Goal: Task Accomplishment & Management: Manage account settings

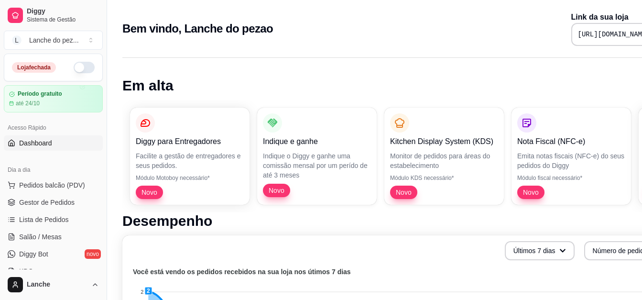
click at [75, 63] on button "button" at bounding box center [84, 67] width 21 height 11
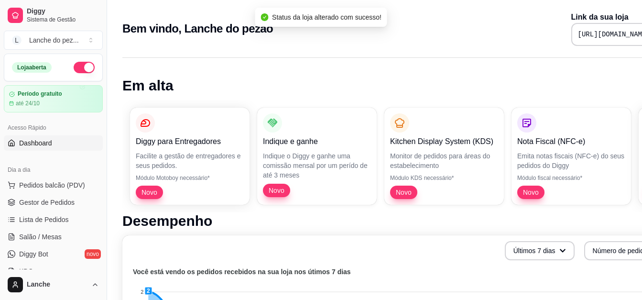
click at [44, 236] on span "Salão / Mesas" at bounding box center [40, 237] width 43 height 10
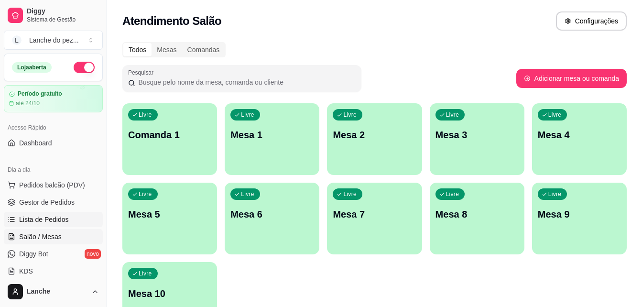
click at [55, 217] on span "Lista de Pedidos" at bounding box center [44, 220] width 50 height 10
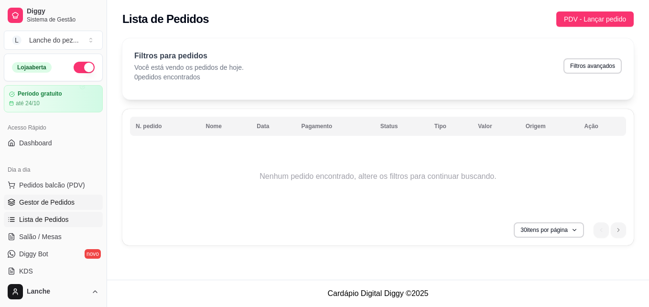
click at [55, 200] on span "Gestor de Pedidos" at bounding box center [46, 202] width 55 height 10
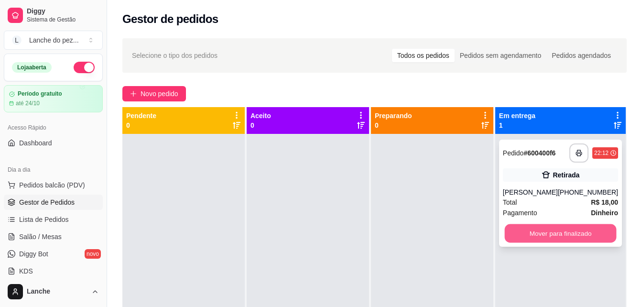
click at [558, 237] on button "Mover para finalizado" at bounding box center [560, 233] width 112 height 19
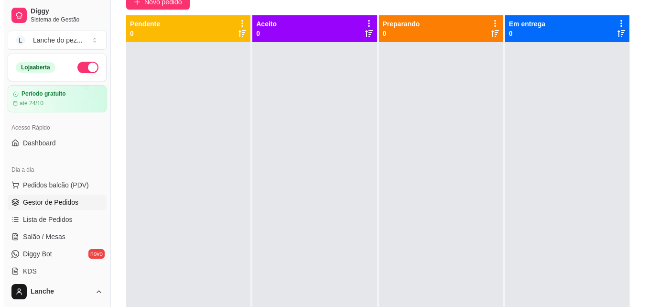
scroll to position [96, 0]
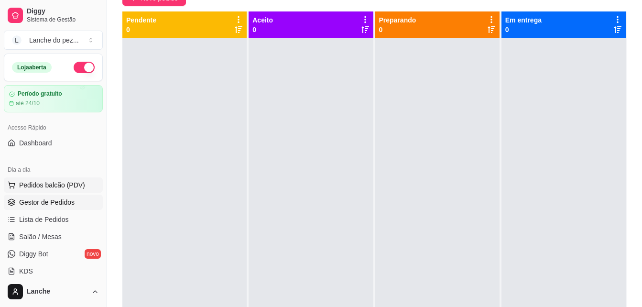
click at [67, 181] on span "Pedidos balcão (PDV)" at bounding box center [52, 185] width 66 height 10
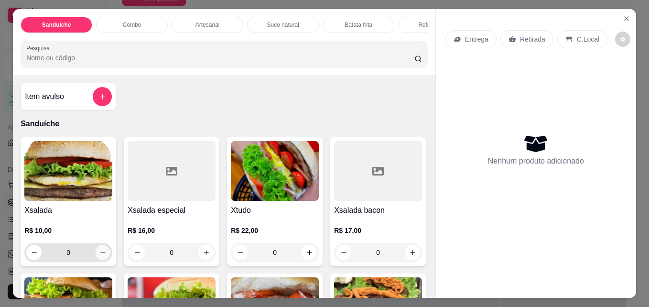
click at [100, 255] on icon "increase-product-quantity" at bounding box center [102, 252] width 5 height 5
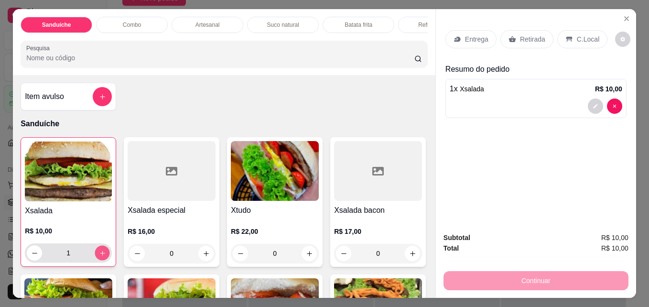
click at [99, 257] on icon "increase-product-quantity" at bounding box center [102, 253] width 7 height 7
type input "2"
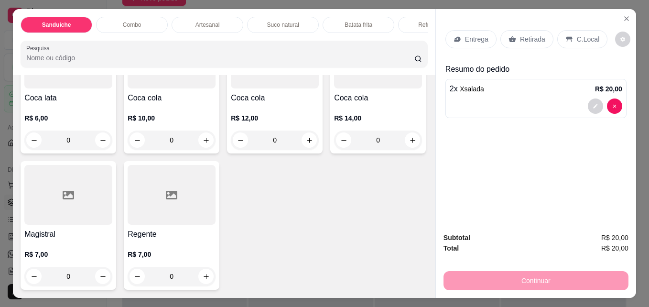
scroll to position [2486, 0]
click at [203, 144] on icon "increase-product-quantity" at bounding box center [206, 140] width 7 height 7
type input "1"
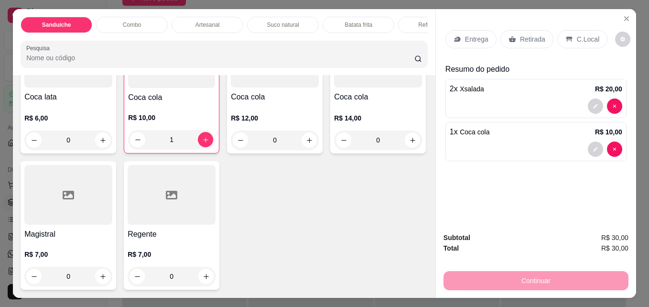
click at [466, 37] on p "Entrega" at bounding box center [476, 39] width 23 height 10
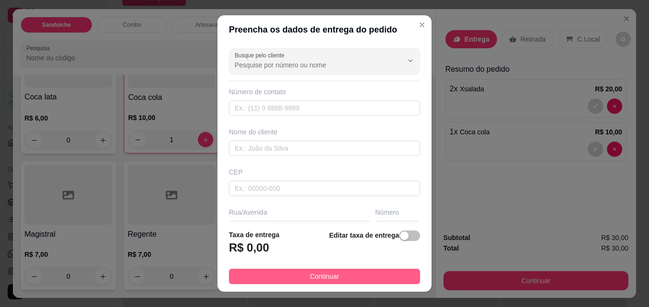
click at [349, 276] on button "Continuar" at bounding box center [324, 276] width 191 height 15
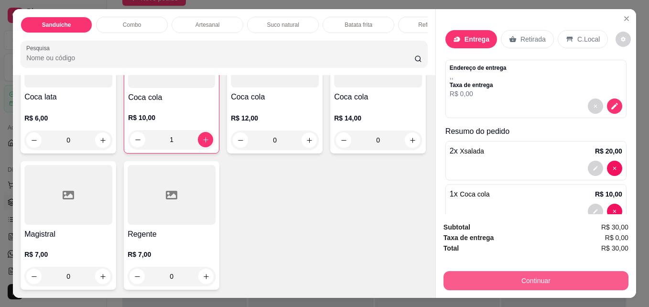
click at [572, 275] on button "Continuar" at bounding box center [536, 280] width 185 height 19
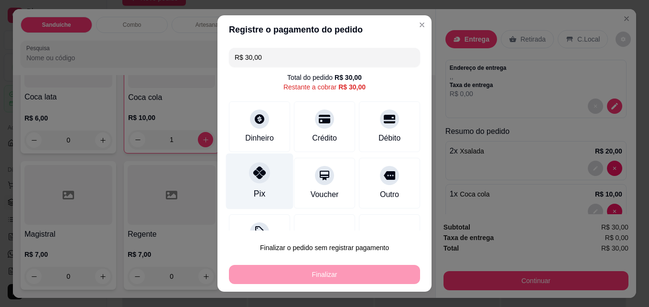
click at [253, 172] on icon at bounding box center [259, 172] width 12 height 12
type input "R$ 0,00"
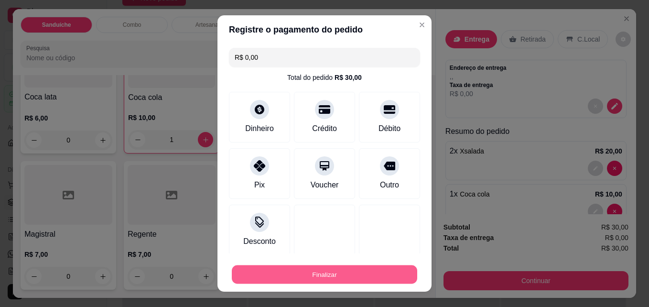
click at [292, 272] on button "Finalizar" at bounding box center [324, 274] width 185 height 19
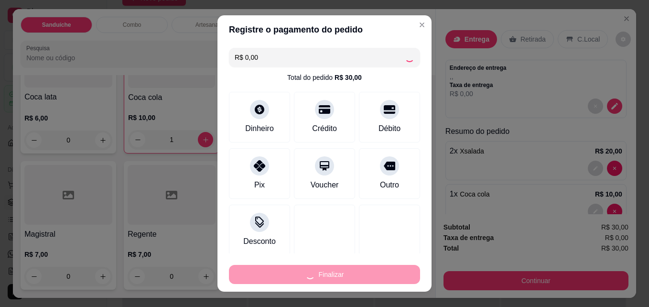
type input "0"
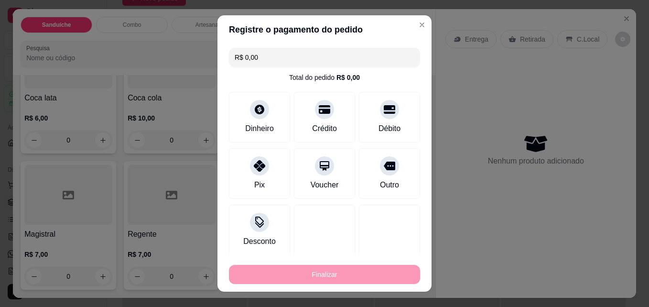
type input "-R$ 30,00"
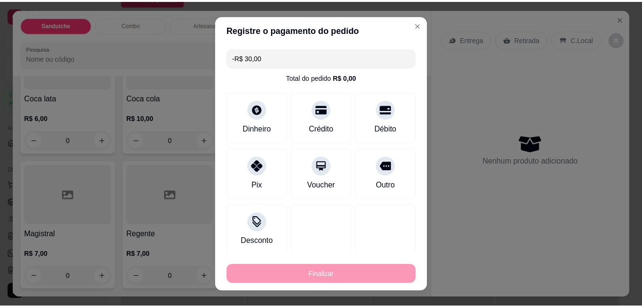
scroll to position [2485, 0]
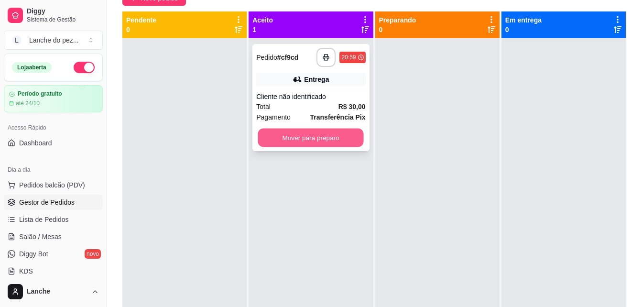
click at [325, 134] on button "Mover para preparo" at bounding box center [311, 138] width 106 height 19
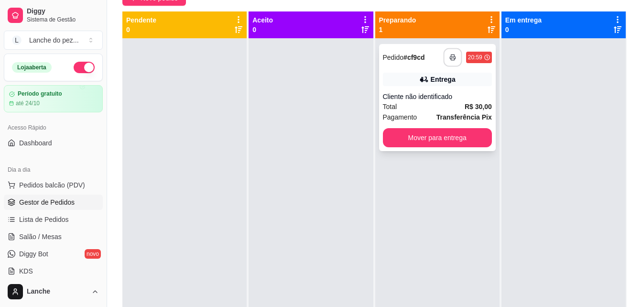
click at [445, 54] on button "button" at bounding box center [452, 57] width 19 height 19
click at [451, 56] on polyline "button" at bounding box center [452, 55] width 3 height 2
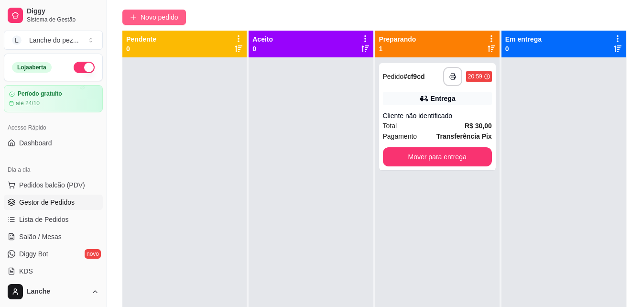
click at [160, 15] on span "Novo pedido" at bounding box center [160, 17] width 38 height 11
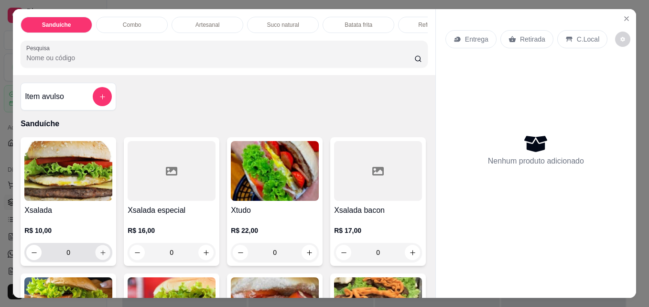
click at [99, 255] on icon "increase-product-quantity" at bounding box center [102, 252] width 7 height 7
type input "1"
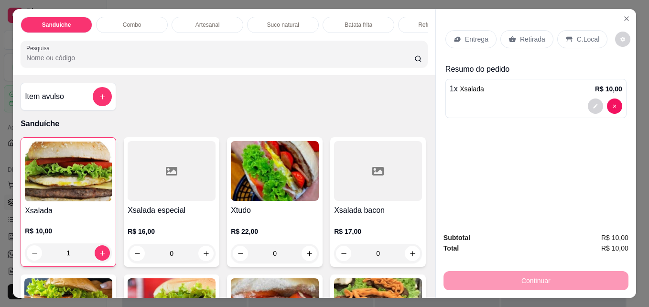
click at [472, 34] on p "Entrega" at bounding box center [476, 39] width 23 height 10
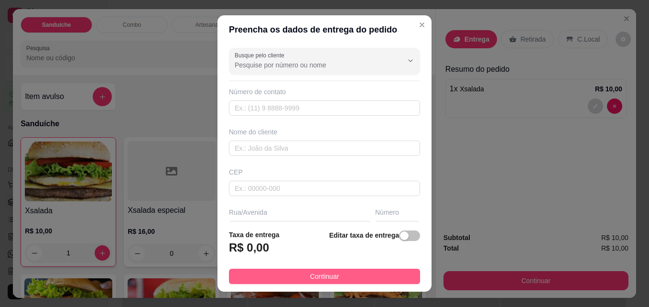
click at [341, 274] on button "Continuar" at bounding box center [324, 276] width 191 height 15
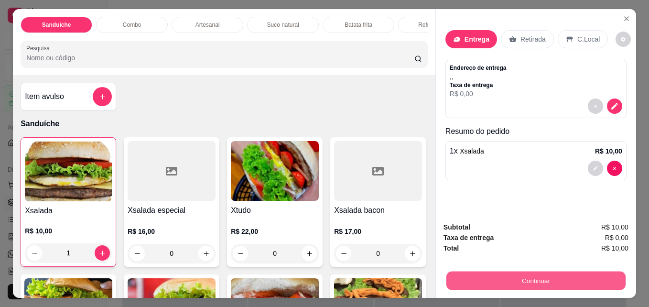
click at [491, 277] on button "Continuar" at bounding box center [535, 280] width 179 height 19
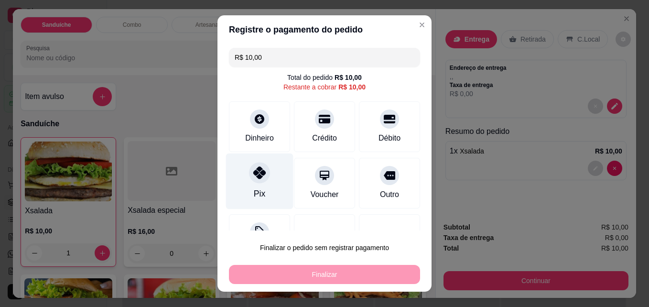
click at [255, 170] on icon at bounding box center [259, 172] width 12 height 12
type input "R$ 0,00"
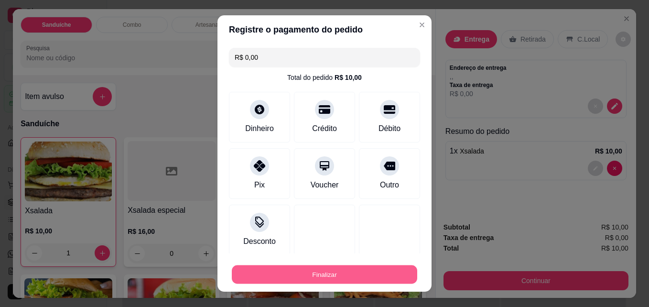
click at [278, 273] on button "Finalizar" at bounding box center [324, 274] width 185 height 19
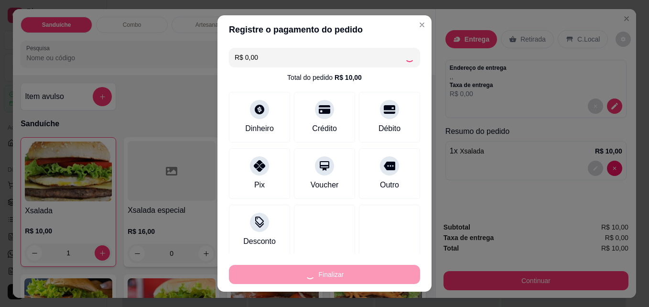
type input "0"
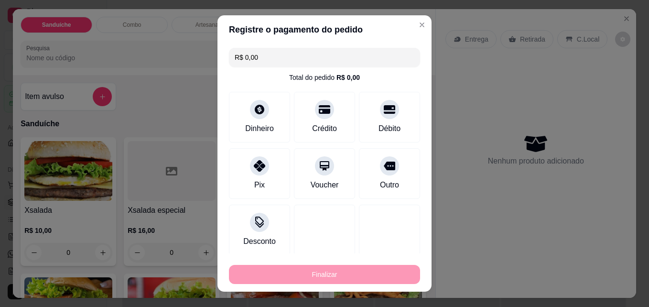
type input "-R$ 10,00"
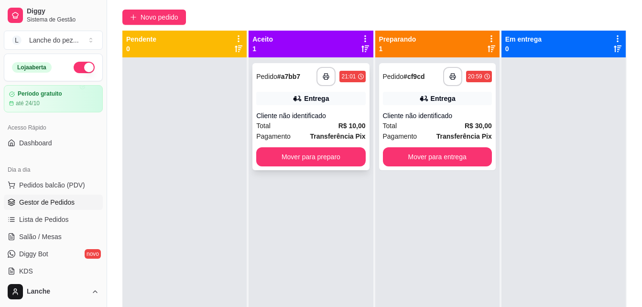
click at [309, 146] on div "**********" at bounding box center [310, 116] width 117 height 107
click at [334, 157] on button "Mover para preparo" at bounding box center [311, 157] width 106 height 19
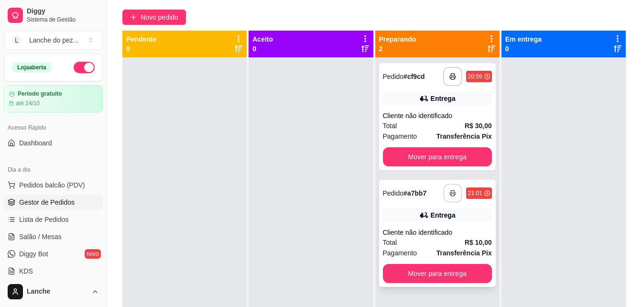
click at [451, 194] on rect "button" at bounding box center [452, 195] width 3 height 2
click at [450, 192] on icon "button" at bounding box center [452, 193] width 5 height 2
click at [159, 20] on span "Novo pedido" at bounding box center [160, 17] width 38 height 11
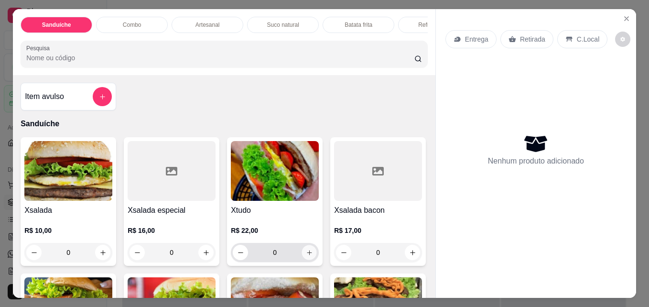
click at [306, 256] on icon "increase-product-quantity" at bounding box center [309, 252] width 7 height 7
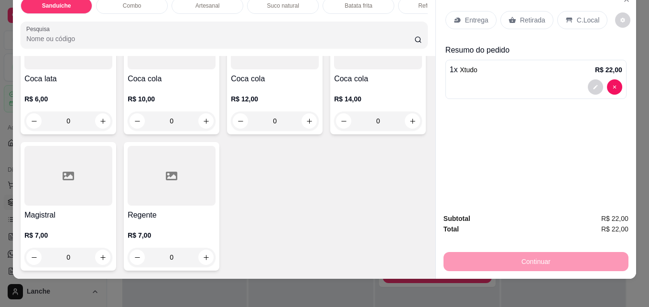
scroll to position [2566, 0]
type input "0"
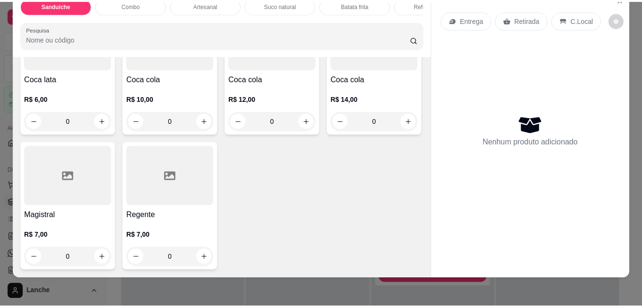
scroll to position [0, 0]
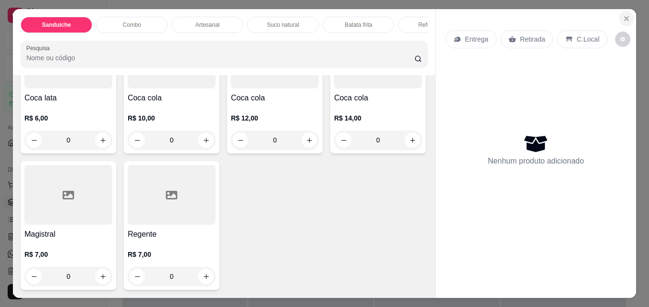
click at [625, 17] on icon "Close" at bounding box center [627, 19] width 4 height 4
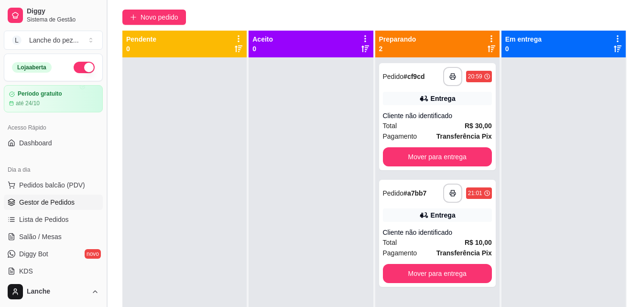
click at [103, 270] on button "Toggle Sidebar" at bounding box center [107, 153] width 8 height 307
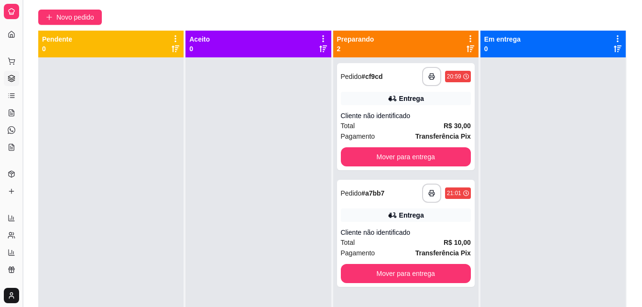
click at [21, 254] on button "Toggle Sidebar" at bounding box center [23, 153] width 8 height 307
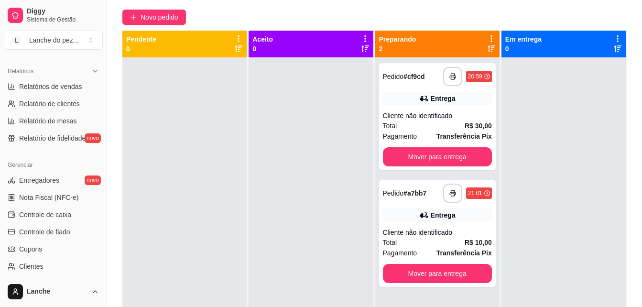
scroll to position [287, 0]
click at [40, 230] on span "Controle de fiado" at bounding box center [44, 231] width 51 height 10
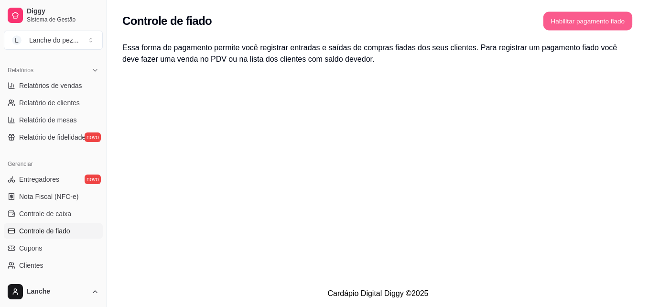
click at [568, 22] on button "Habilitar pagamento fiado" at bounding box center [588, 21] width 89 height 19
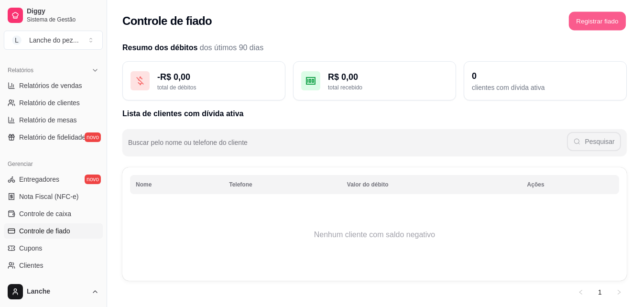
click at [602, 18] on button "Registrar fiado" at bounding box center [597, 21] width 57 height 19
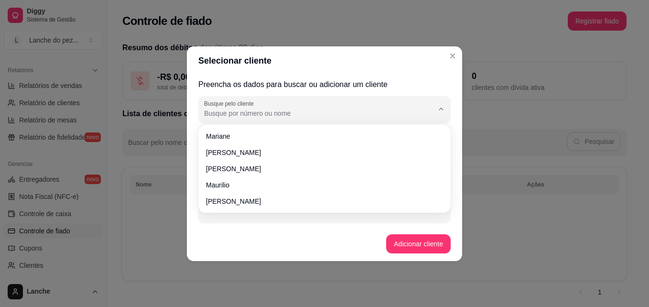
click at [313, 117] on input "Busque pelo cliente" at bounding box center [311, 114] width 214 height 10
type input "b"
type input "eli"
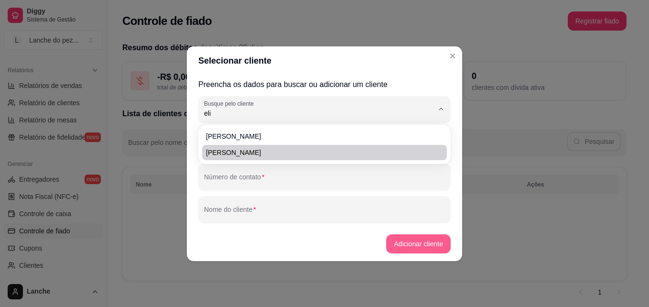
click at [429, 239] on button "Adicionar cliente" at bounding box center [418, 243] width 65 height 19
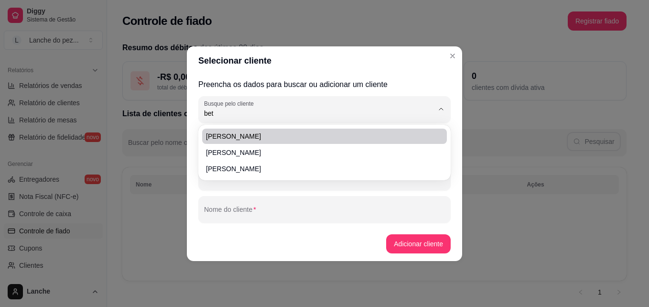
type input "bete"
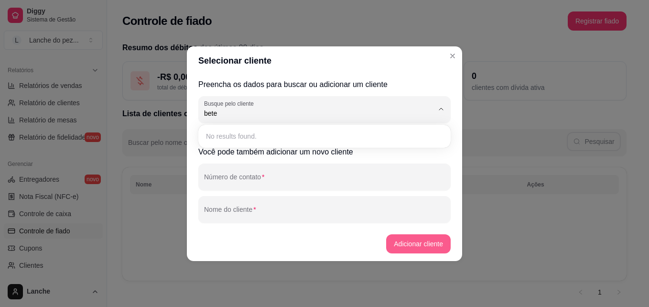
click at [421, 246] on button "Adicionar cliente" at bounding box center [418, 243] width 65 height 19
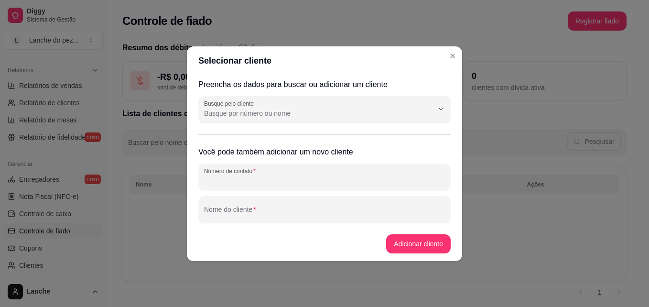
click at [242, 178] on input "Número de contato" at bounding box center [324, 181] width 241 height 10
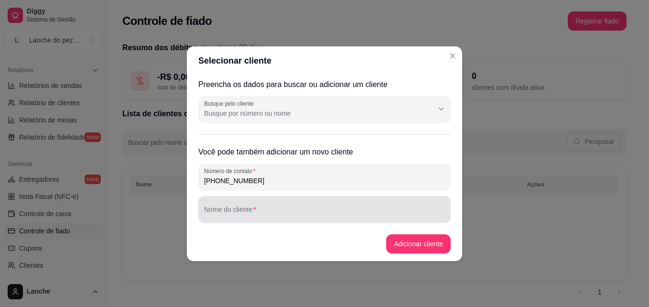
type input "[PHONE_NUMBER]"
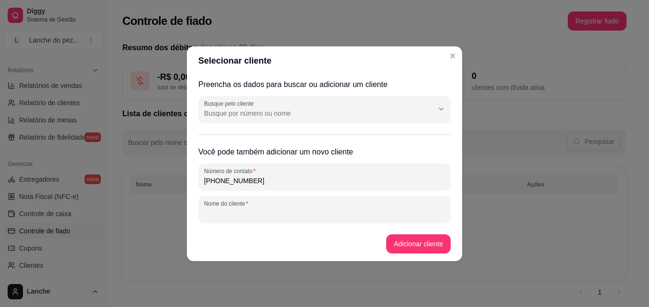
click at [257, 209] on input "Nome do cliente" at bounding box center [324, 213] width 241 height 10
type input "[PERSON_NAME]"
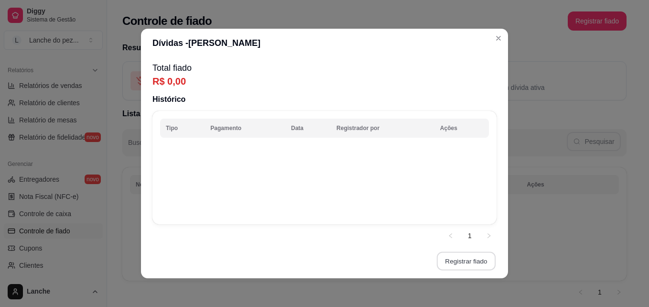
click at [459, 261] on button "Registrar fiado" at bounding box center [466, 261] width 59 height 19
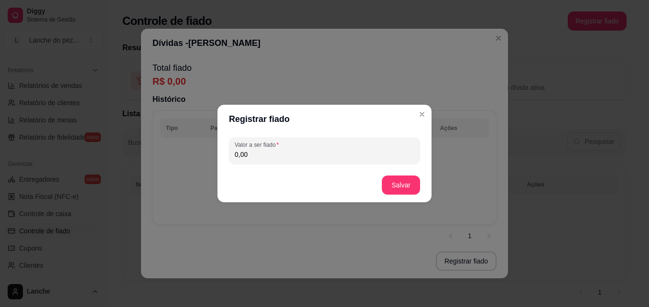
click at [269, 158] on input "0,00" at bounding box center [325, 155] width 180 height 10
type input "35,00"
click at [399, 181] on button "Salvar" at bounding box center [400, 185] width 37 height 19
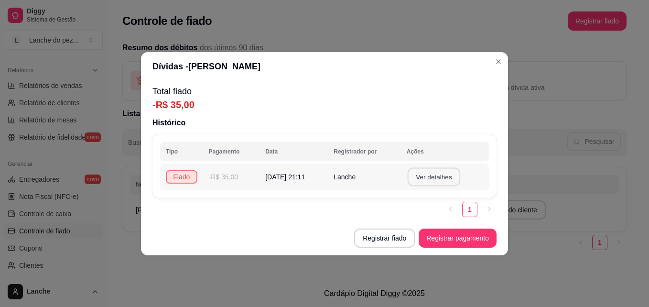
click at [432, 177] on button "Ver detalhes" at bounding box center [433, 176] width 53 height 19
click at [382, 237] on button "Registrar fiado" at bounding box center [384, 237] width 61 height 19
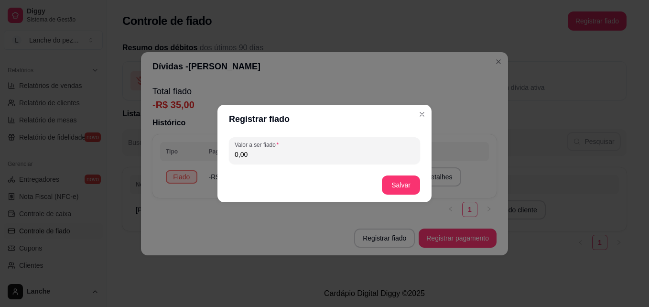
click at [330, 158] on input "0,00" at bounding box center [325, 155] width 180 height 10
click at [404, 183] on button "Salvar" at bounding box center [400, 185] width 37 height 19
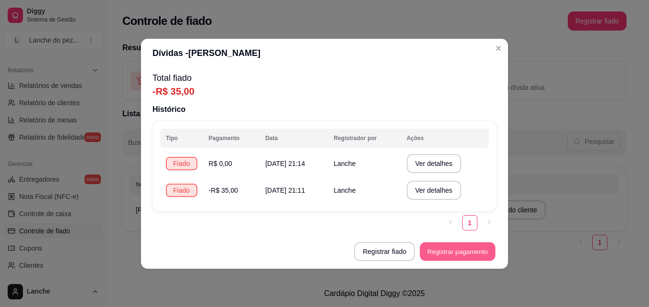
click at [457, 252] on button "Registrar pagamento" at bounding box center [458, 251] width 76 height 19
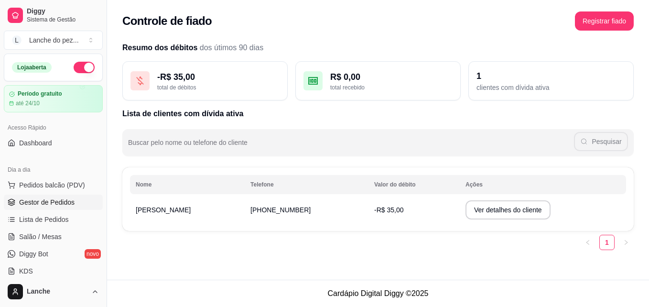
click at [44, 202] on span "Gestor de Pedidos" at bounding box center [46, 202] width 55 height 10
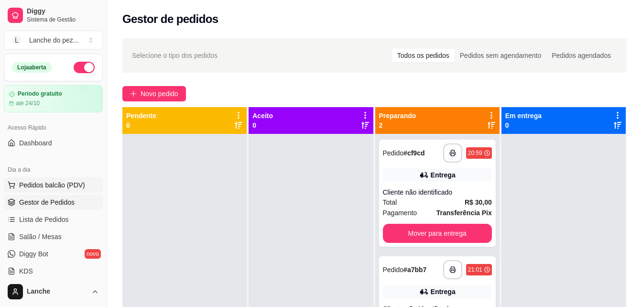
click at [57, 185] on span "Pedidos balcão (PDV)" at bounding box center [52, 185] width 66 height 10
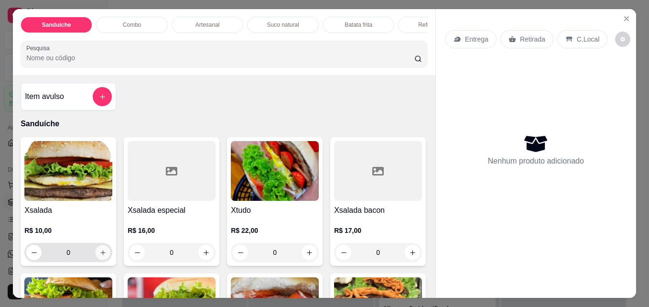
click at [105, 260] on button "increase-product-quantity" at bounding box center [103, 252] width 15 height 15
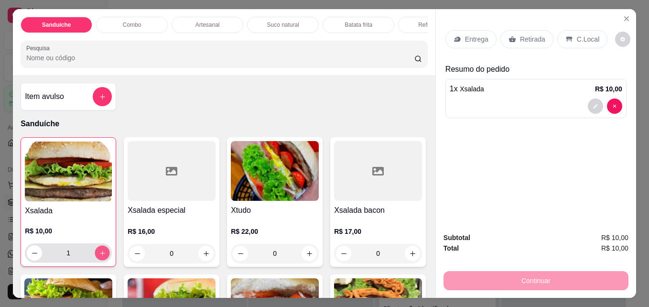
click at [105, 260] on button "increase-product-quantity" at bounding box center [102, 253] width 15 height 15
type input "2"
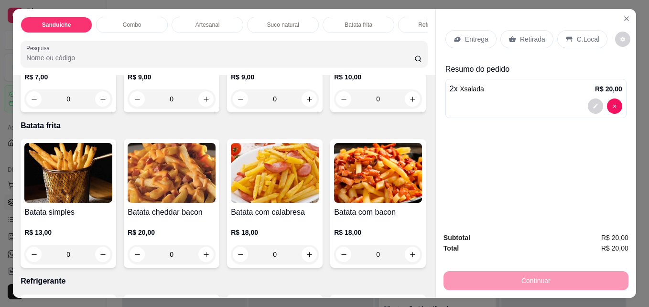
scroll to position [1472, 0]
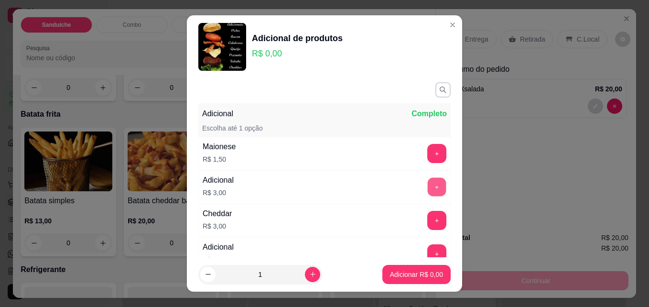
click at [428, 183] on button "+" at bounding box center [437, 187] width 19 height 19
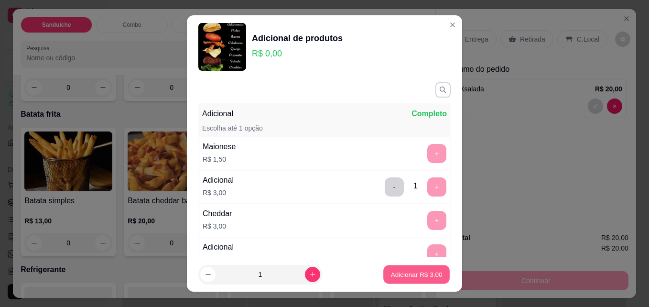
click at [406, 274] on p "Adicionar R$ 3,00" at bounding box center [417, 274] width 52 height 9
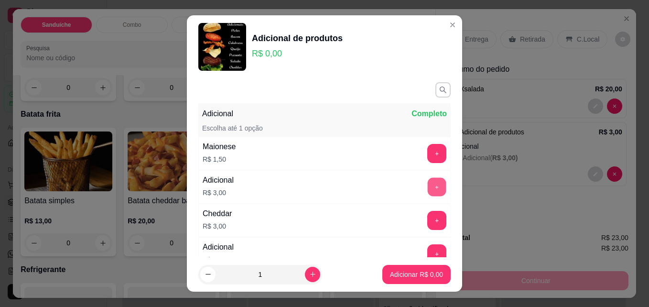
click at [428, 188] on button "+" at bounding box center [437, 187] width 19 height 19
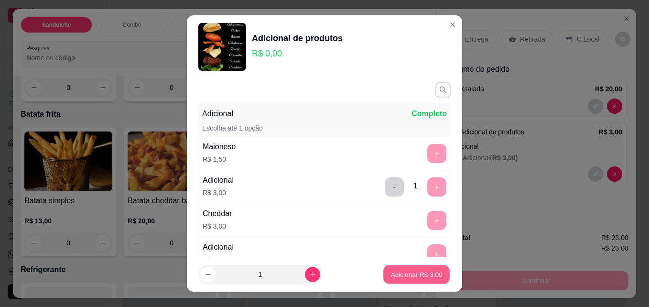
click at [405, 267] on button "Adicionar R$ 3,00" at bounding box center [416, 274] width 66 height 19
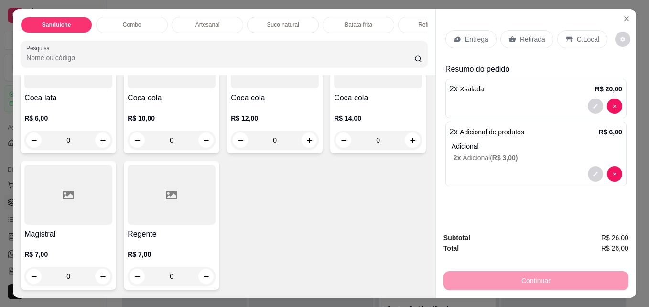
scroll to position [2243, 0]
type input "1"
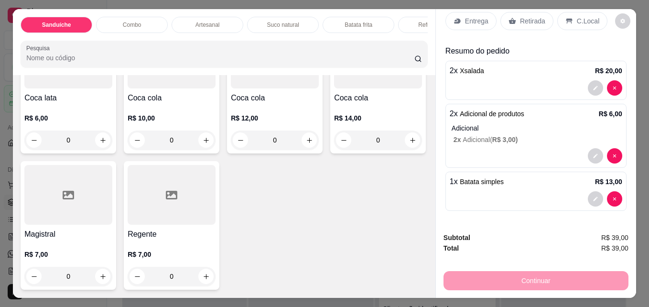
scroll to position [0, 0]
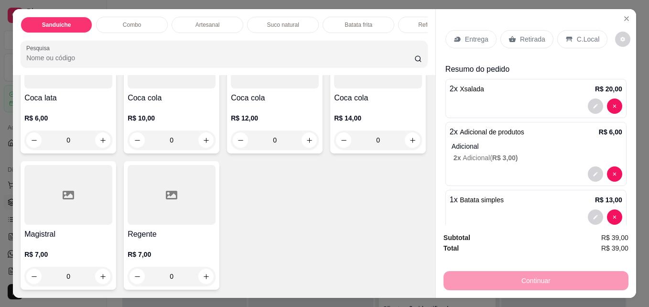
click at [585, 38] on p "C.Local" at bounding box center [588, 39] width 22 height 10
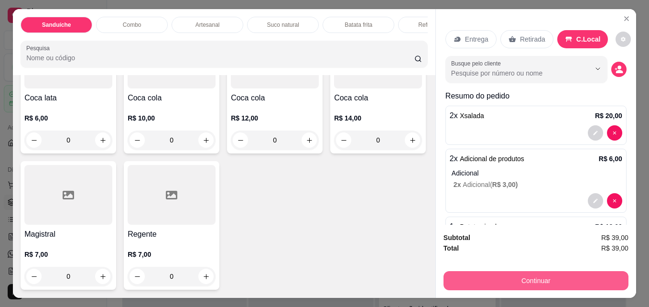
click at [524, 276] on button "Continuar" at bounding box center [536, 280] width 185 height 19
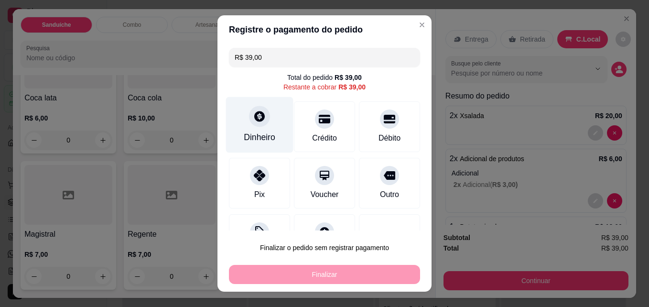
click at [254, 121] on icon at bounding box center [259, 116] width 11 height 11
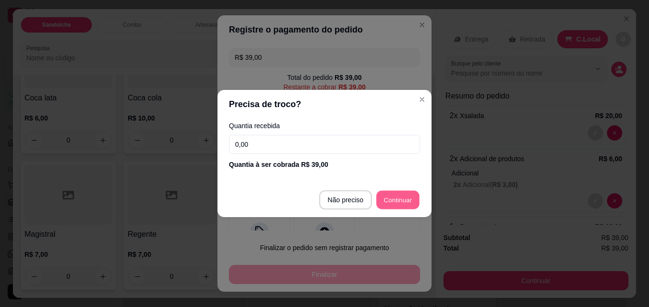
type input "R$ 0,00"
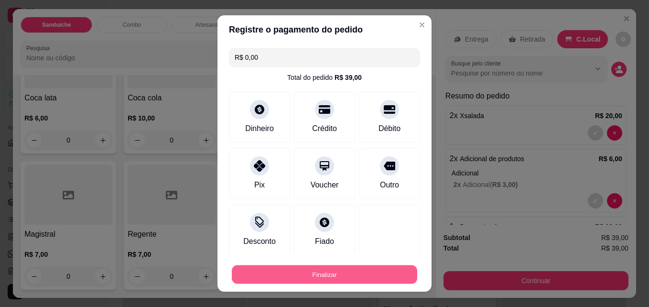
click at [339, 269] on button "Finalizar" at bounding box center [324, 274] width 185 height 19
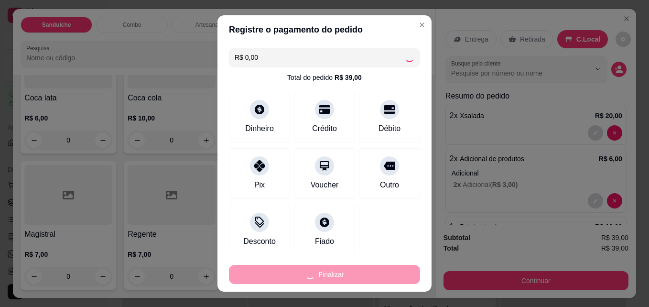
type input "0"
type input "-R$ 39,00"
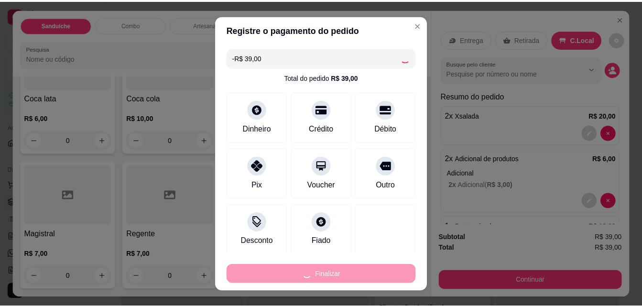
scroll to position [2242, 0]
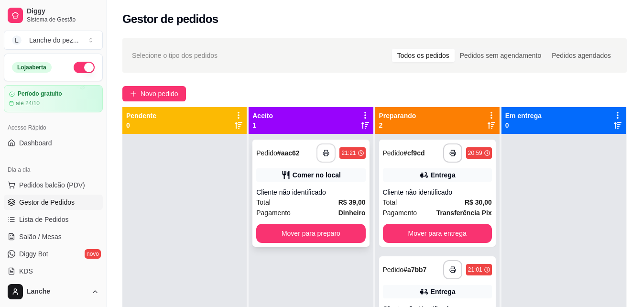
click at [326, 157] on button "button" at bounding box center [325, 152] width 19 height 19
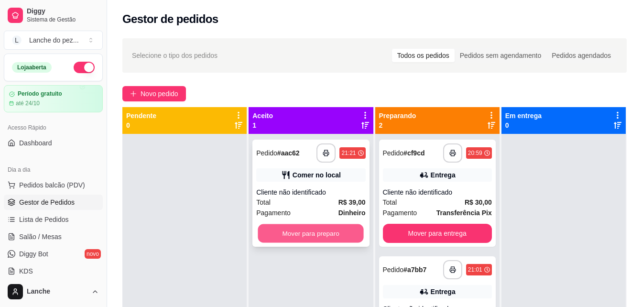
click at [321, 237] on button "Mover para preparo" at bounding box center [311, 233] width 106 height 19
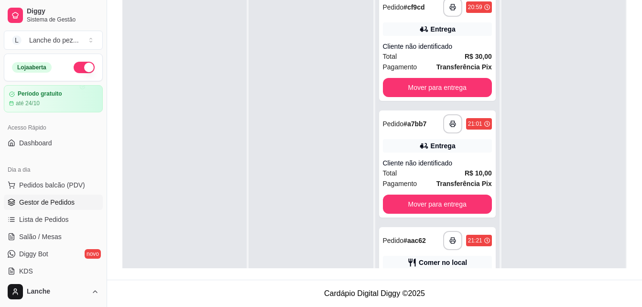
scroll to position [53, 0]
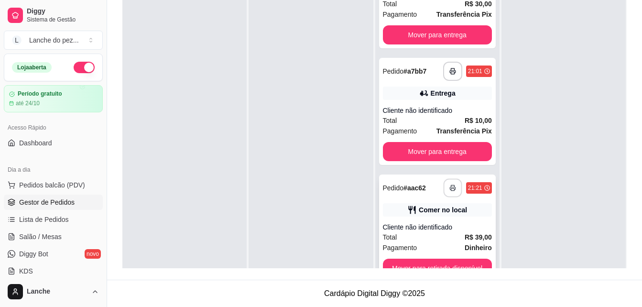
click at [449, 186] on icon "button" at bounding box center [452, 188] width 7 height 7
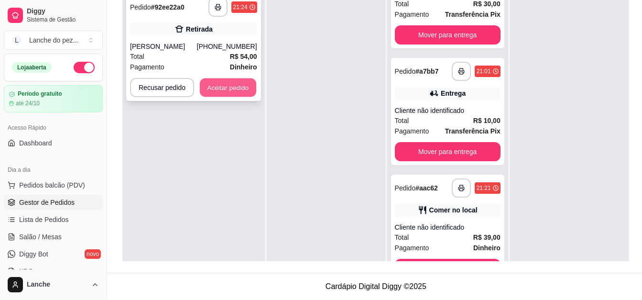
click at [226, 88] on button "Aceitar pedido" at bounding box center [228, 87] width 56 height 19
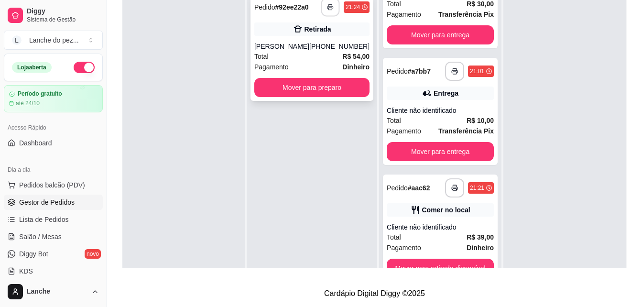
click at [327, 7] on icon "button" at bounding box center [330, 7] width 7 height 7
click at [327, 6] on icon "button" at bounding box center [330, 7] width 7 height 7
click at [329, 4] on polyline "button" at bounding box center [330, 5] width 3 height 2
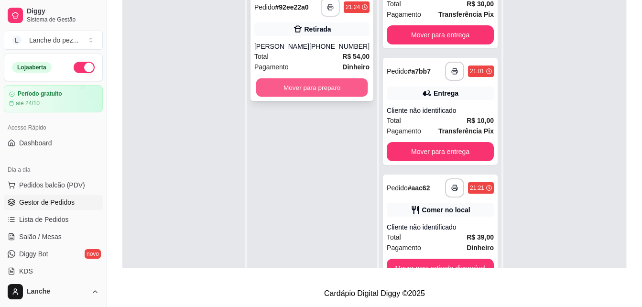
click at [304, 85] on button "Mover para preparo" at bounding box center [312, 87] width 112 height 19
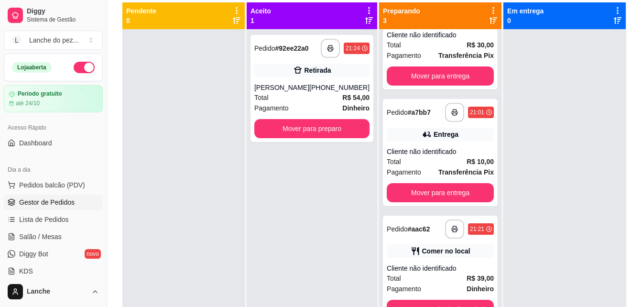
scroll to position [106, 0]
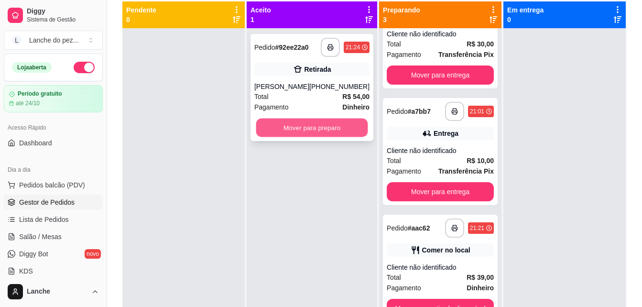
click at [309, 128] on button "Mover para preparo" at bounding box center [312, 128] width 112 height 19
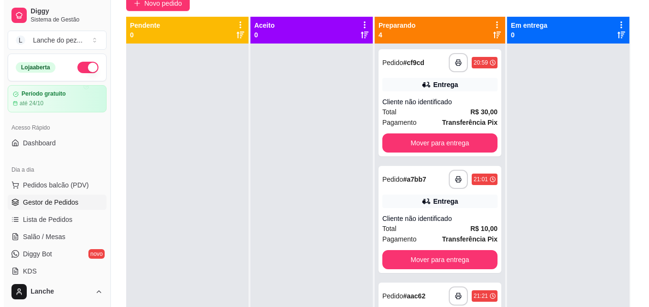
scroll to position [119, 0]
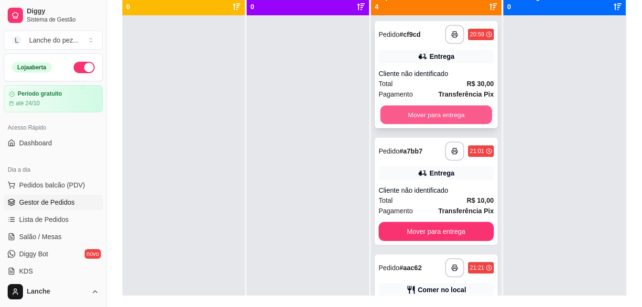
click at [455, 110] on button "Mover para entrega" at bounding box center [436, 115] width 112 height 19
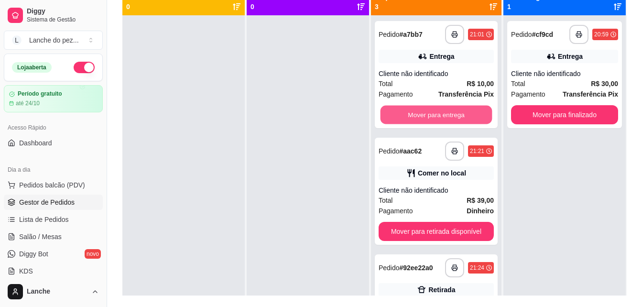
click at [455, 110] on button "Mover para entrega" at bounding box center [436, 115] width 112 height 19
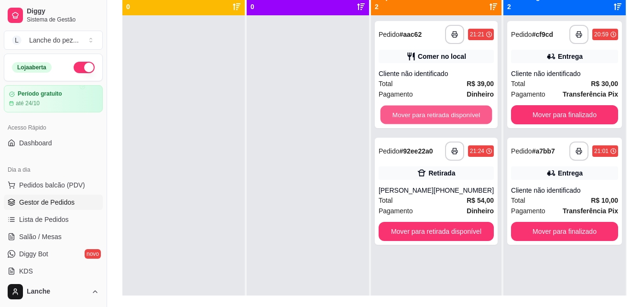
click at [455, 110] on button "Mover para retirada disponível" at bounding box center [436, 115] width 112 height 19
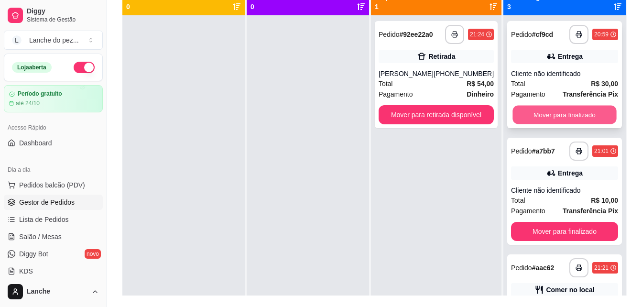
click at [569, 112] on button "Mover para finalizado" at bounding box center [564, 115] width 104 height 19
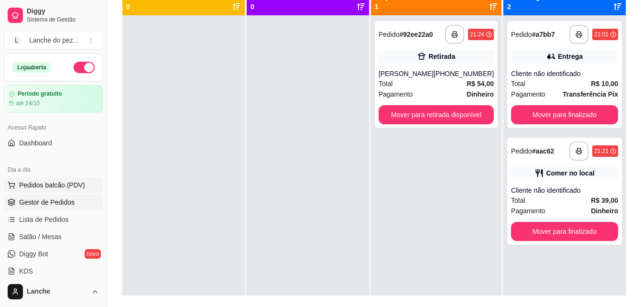
click at [44, 182] on span "Pedidos balcão (PDV)" at bounding box center [52, 185] width 66 height 10
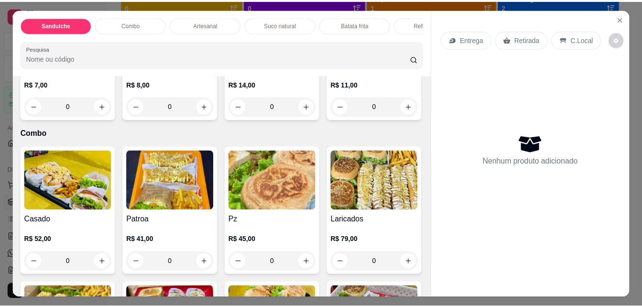
scroll to position [707, 0]
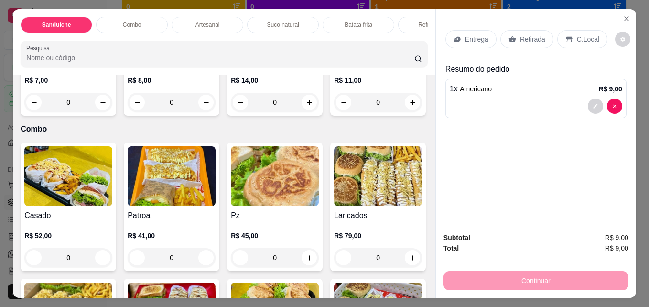
type input "4"
click at [578, 36] on p "C.Local" at bounding box center [588, 39] width 22 height 10
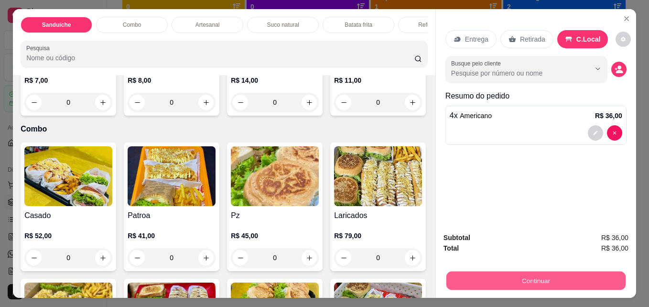
click at [526, 275] on button "Continuar" at bounding box center [535, 280] width 179 height 19
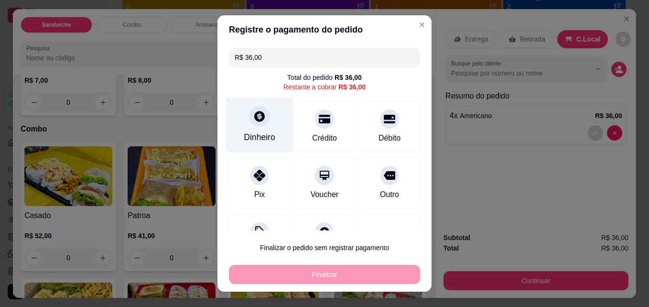
click at [253, 118] on icon at bounding box center [259, 116] width 12 height 12
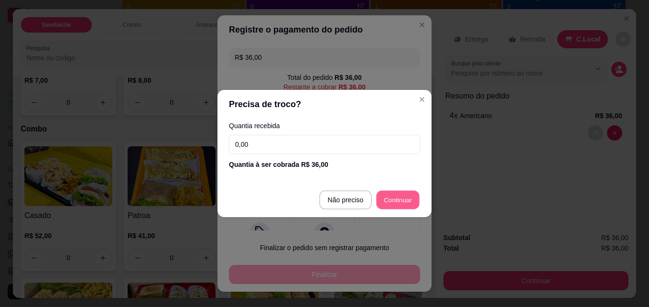
type input "R$ 0,00"
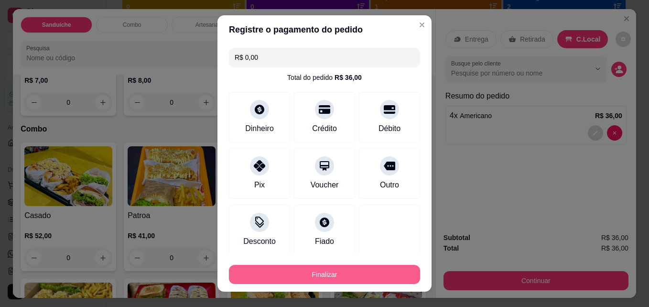
click at [359, 272] on button "Finalizar" at bounding box center [324, 274] width 191 height 19
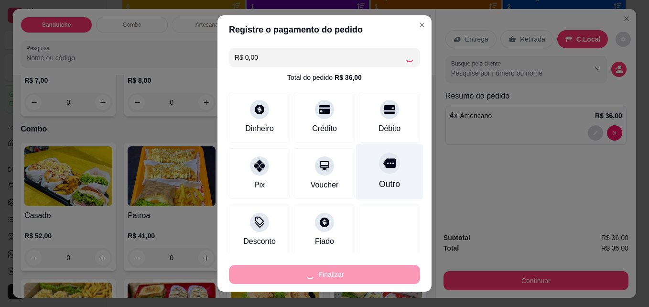
type input "0"
type input "-R$ 36,00"
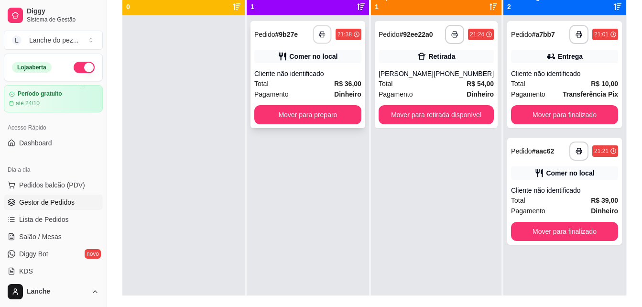
click at [323, 30] on button "button" at bounding box center [322, 34] width 19 height 19
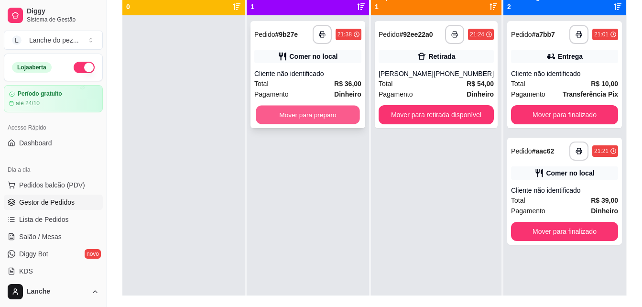
click at [314, 110] on button "Mover para preparo" at bounding box center [308, 115] width 104 height 19
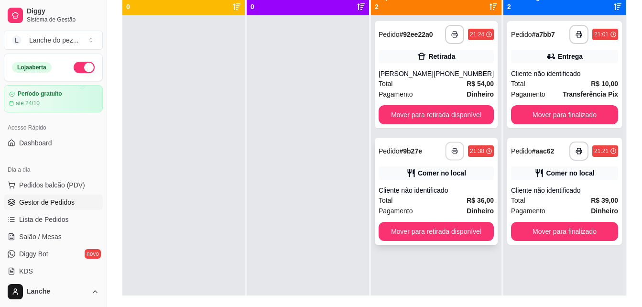
click at [452, 152] on button "button" at bounding box center [455, 151] width 19 height 19
click at [54, 180] on span "Pedidos balcão (PDV)" at bounding box center [52, 185] width 66 height 10
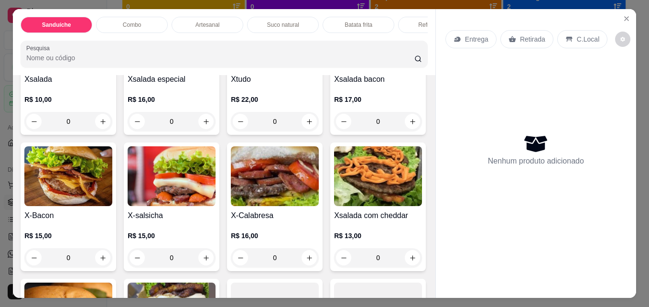
scroll to position [145, 0]
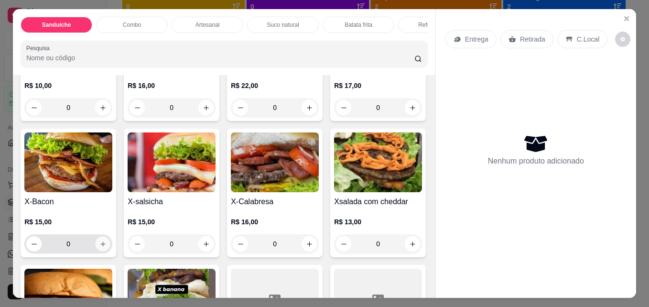
click at [107, 246] on icon "increase-product-quantity" at bounding box center [102, 243] width 7 height 7
type input "1"
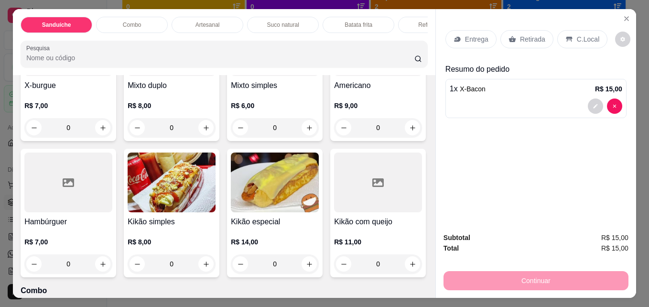
scroll to position [555, 0]
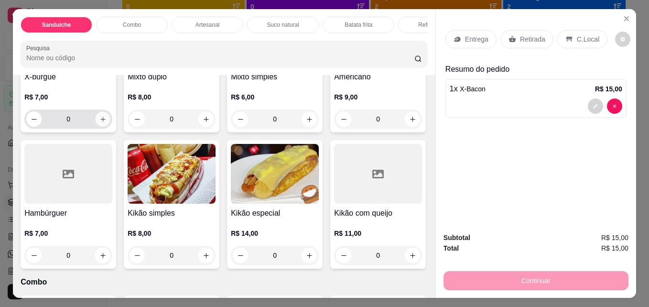
click at [100, 121] on icon "increase-product-quantity" at bounding box center [102, 119] width 5 height 5
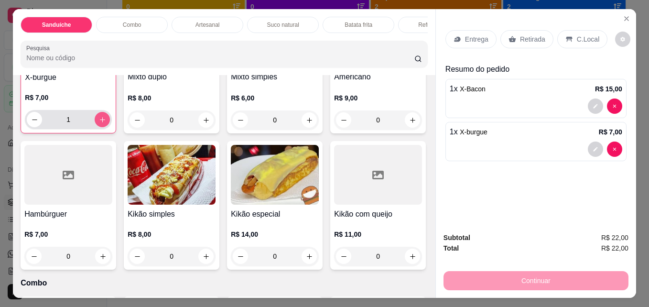
click at [99, 123] on icon "increase-product-quantity" at bounding box center [102, 119] width 7 height 7
type input "2"
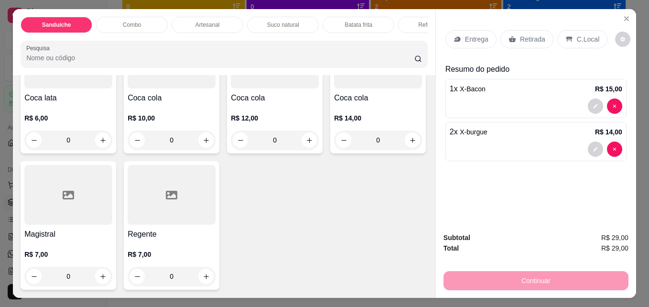
scroll to position [2554, 0]
click at [107, 280] on icon "increase-product-quantity" at bounding box center [102, 276] width 7 height 7
type input "1"
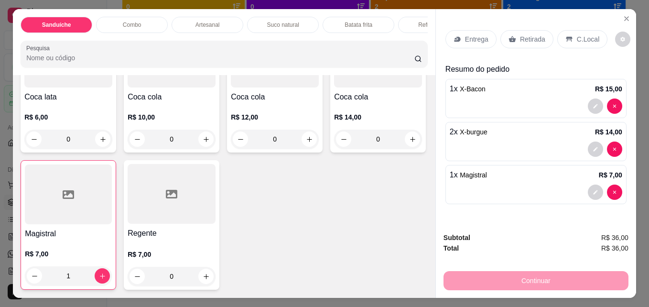
click at [588, 36] on p "C.Local" at bounding box center [588, 39] width 22 height 10
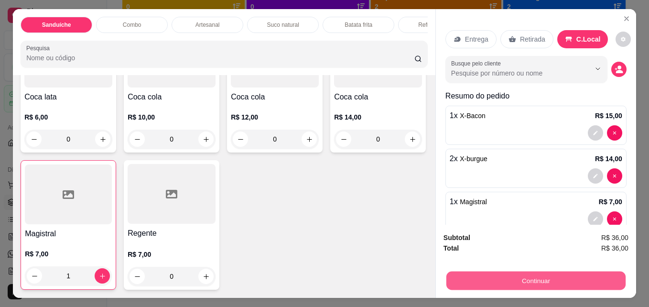
click at [552, 273] on button "Continuar" at bounding box center [535, 280] width 179 height 19
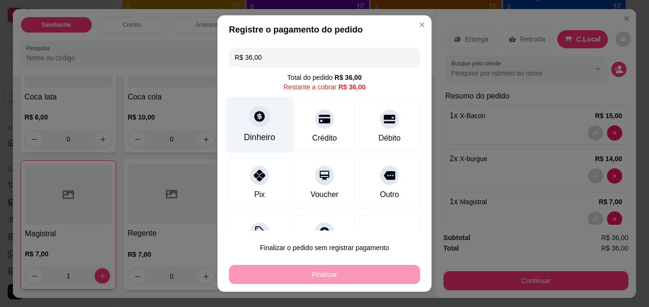
click at [253, 118] on icon at bounding box center [259, 116] width 12 height 12
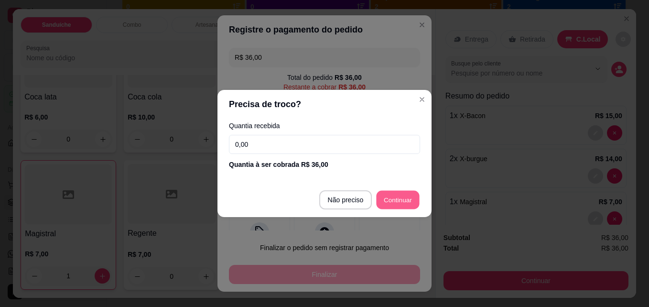
type input "R$ 0,00"
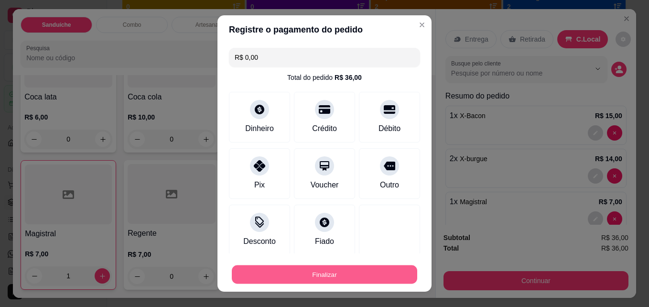
click at [324, 273] on button "Finalizar" at bounding box center [324, 274] width 185 height 19
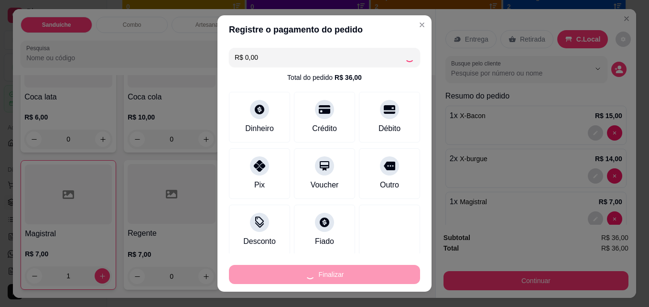
type input "0"
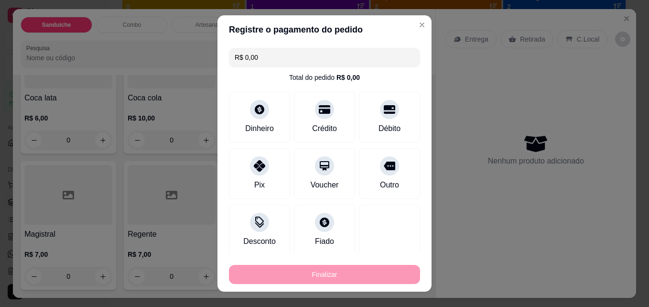
type input "-R$ 36,00"
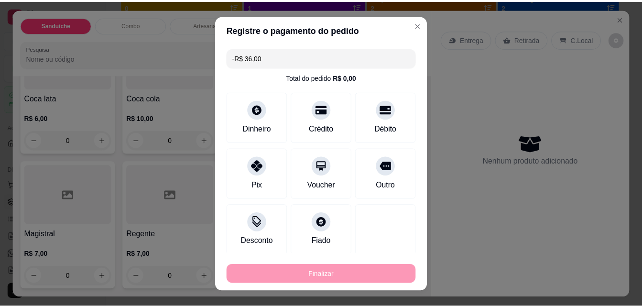
scroll to position [2552, 0]
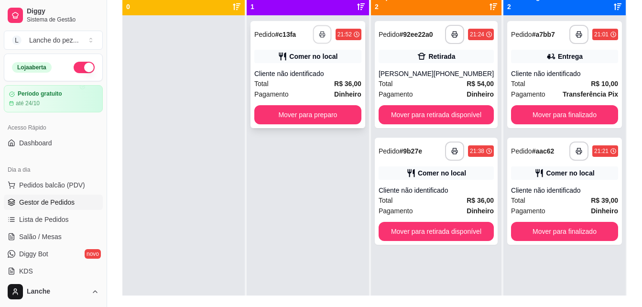
click at [323, 33] on icon "button" at bounding box center [322, 34] width 7 height 7
click at [323, 36] on icon "button" at bounding box center [322, 34] width 7 height 7
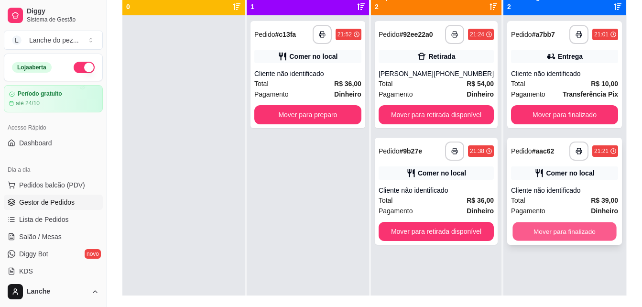
click at [580, 224] on button "Mover para finalizado" at bounding box center [564, 231] width 104 height 19
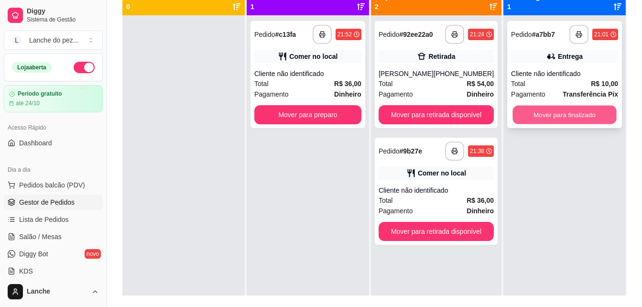
click at [569, 112] on button "Mover para finalizado" at bounding box center [564, 115] width 104 height 19
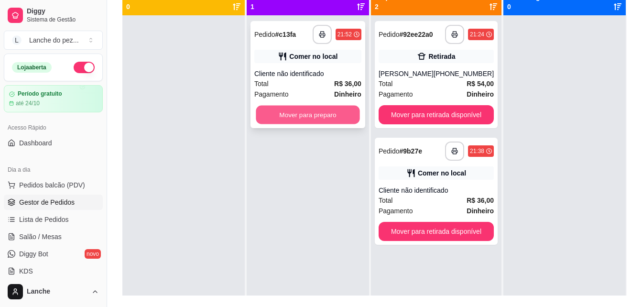
click at [308, 114] on button "Mover para preparo" at bounding box center [308, 115] width 104 height 19
